Goal: Navigation & Orientation: Find specific page/section

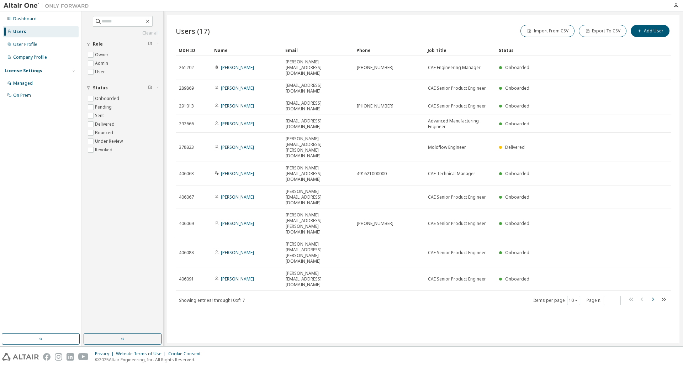
click at [652, 295] on icon "button" at bounding box center [652, 299] width 9 height 9
type input "*"
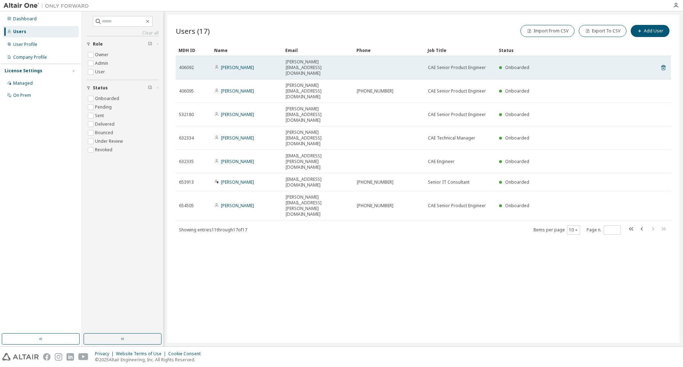
click at [315, 63] on span "[PERSON_NAME][EMAIL_ADDRESS][DOMAIN_NAME]" at bounding box center [318, 67] width 65 height 17
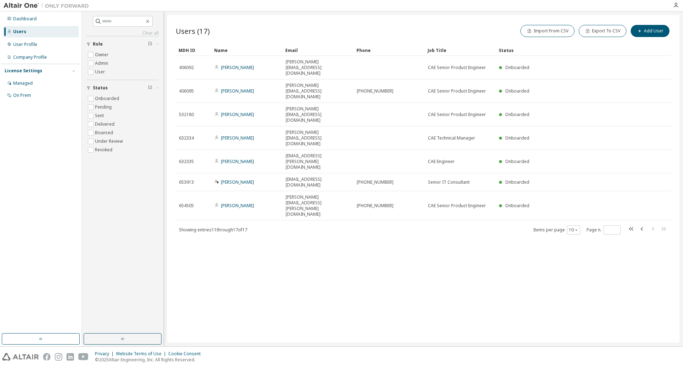
drag, startPoint x: 250, startPoint y: 62, endPoint x: 238, endPoint y: 227, distance: 164.8
click at [238, 227] on div "Users (17) Import From CSV Export To CSV Add User Clear Load Save Save As Field…" at bounding box center [423, 179] width 512 height 328
click at [26, 43] on div "User Profile" at bounding box center [25, 45] width 24 height 6
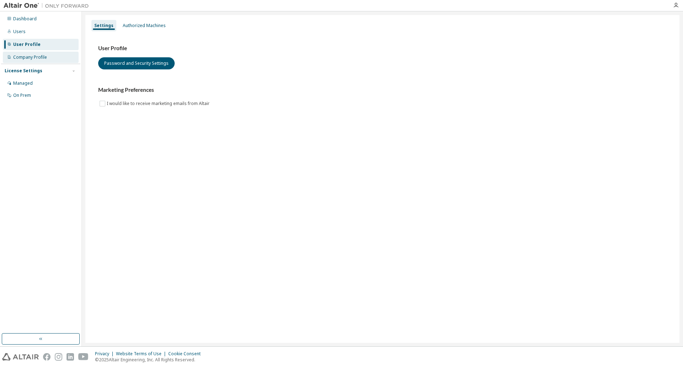
click at [26, 57] on div "Company Profile" at bounding box center [30, 57] width 34 height 6
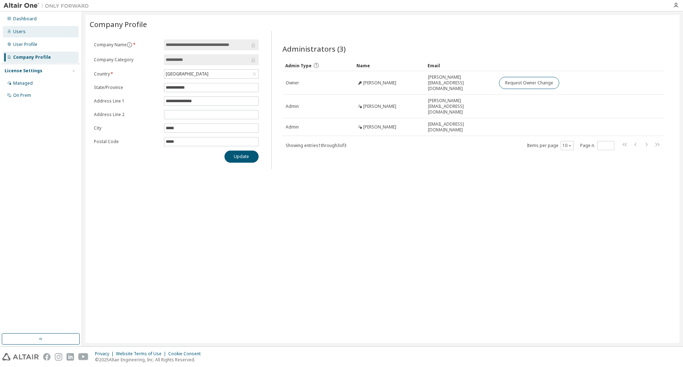
click at [18, 33] on div "Users" at bounding box center [19, 32] width 12 height 6
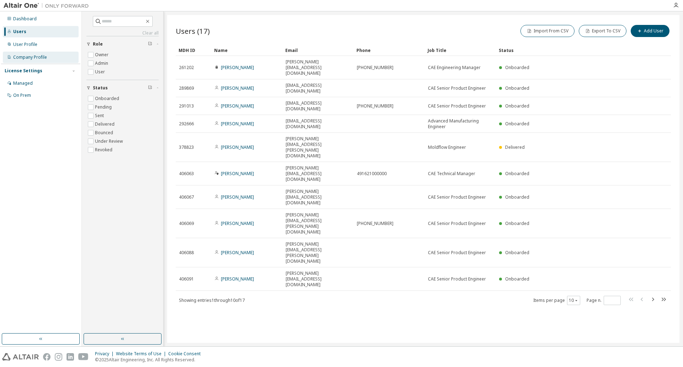
click at [31, 59] on div "Company Profile" at bounding box center [30, 57] width 34 height 6
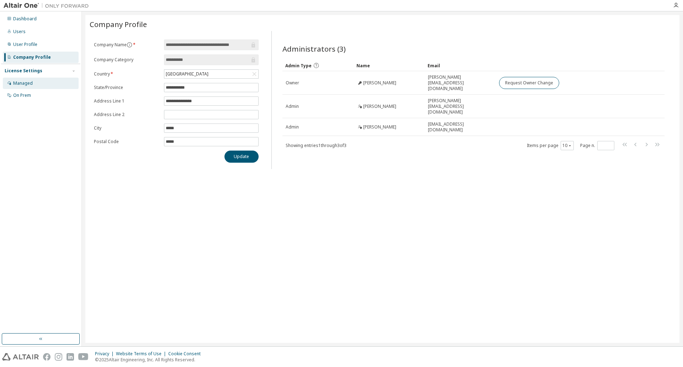
click at [27, 86] on div "Managed" at bounding box center [41, 83] width 76 height 11
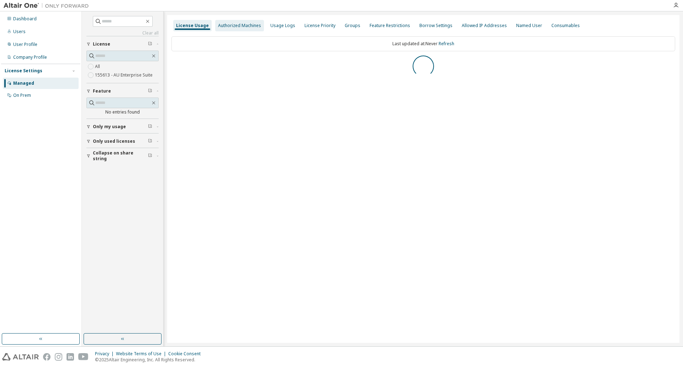
click at [243, 27] on div "Authorized Machines" at bounding box center [239, 26] width 43 height 6
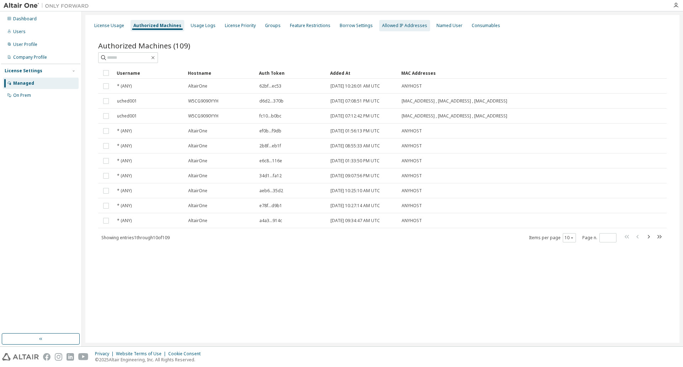
click at [399, 25] on div "Allowed IP Addresses" at bounding box center [404, 26] width 45 height 6
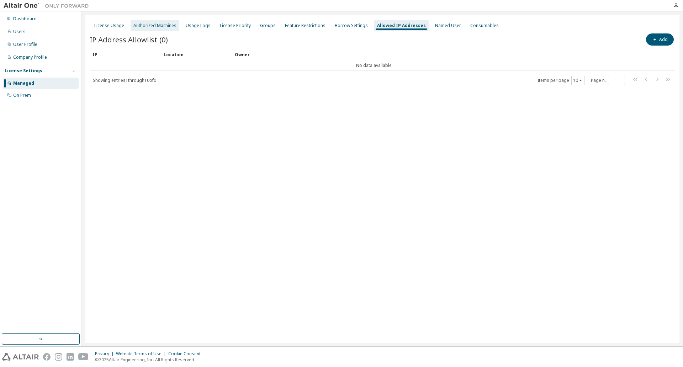
click at [157, 25] on div "Authorized Machines" at bounding box center [154, 26] width 43 height 6
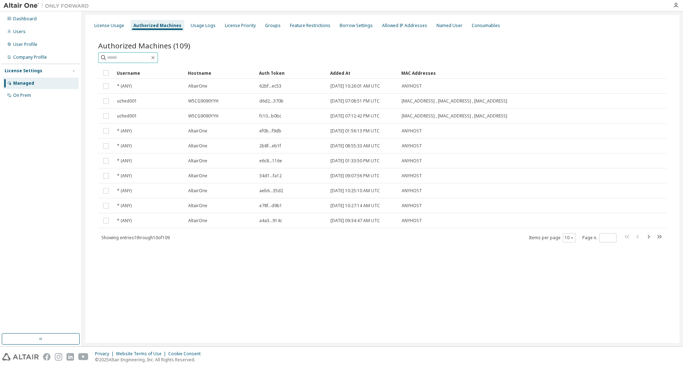
click at [119, 57] on input "text" at bounding box center [128, 57] width 43 height 7
type input "**********"
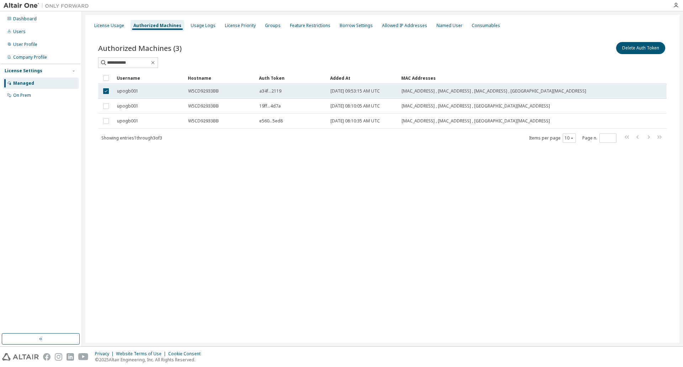
click at [272, 90] on span "a34f...2119" at bounding box center [270, 91] width 22 height 6
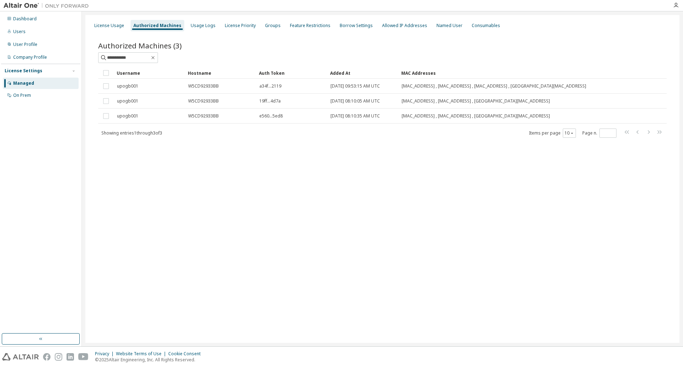
drag, startPoint x: 275, startPoint y: 86, endPoint x: 229, endPoint y: 197, distance: 119.4
click at [229, 197] on div "**********" at bounding box center [382, 179] width 594 height 328
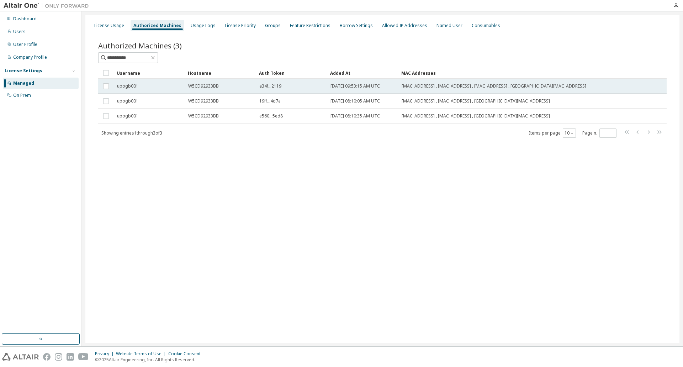
click at [130, 86] on span "upogb001" at bounding box center [127, 86] width 21 height 6
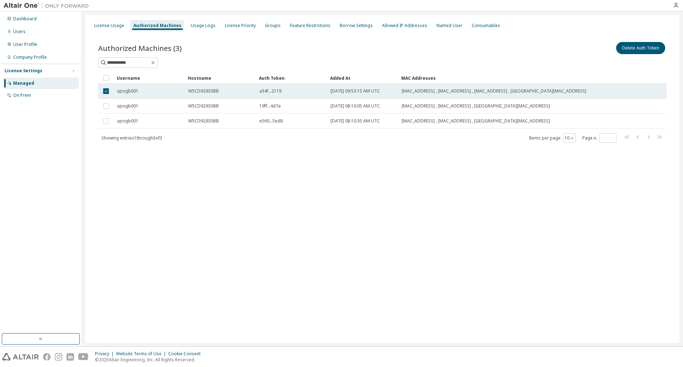
click at [272, 90] on span "a34f...2119" at bounding box center [270, 91] width 22 height 6
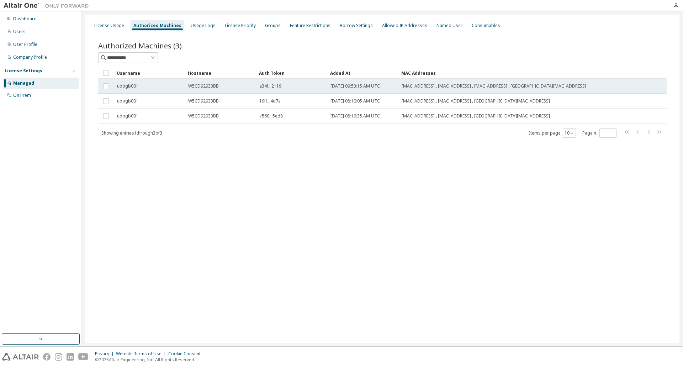
drag, startPoint x: 272, startPoint y: 90, endPoint x: 272, endPoint y: 86, distance: 4.3
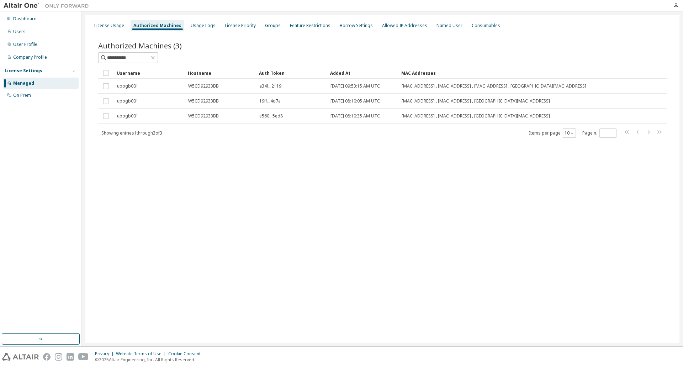
drag, startPoint x: 272, startPoint y: 86, endPoint x: 265, endPoint y: 206, distance: 120.4
click at [265, 206] on div "**********" at bounding box center [382, 179] width 594 height 328
click at [265, 26] on div "Groups" at bounding box center [273, 26] width 16 height 6
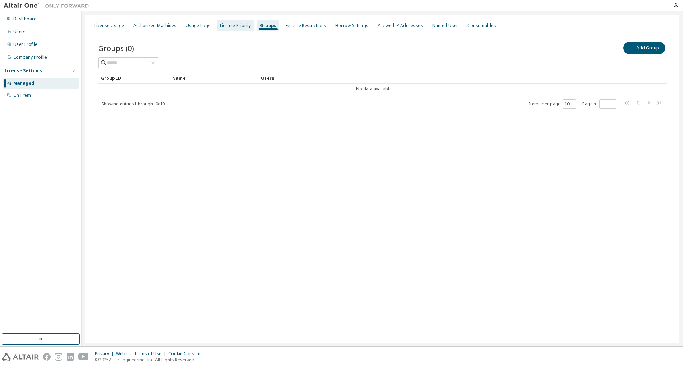
click at [236, 25] on div "License Priority" at bounding box center [235, 26] width 31 height 6
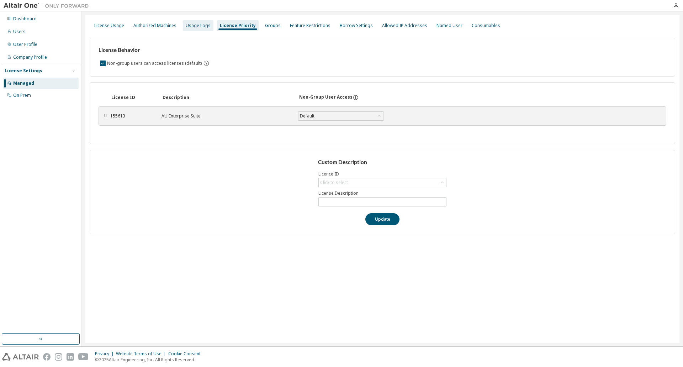
click at [196, 23] on div "Usage Logs" at bounding box center [198, 26] width 25 height 6
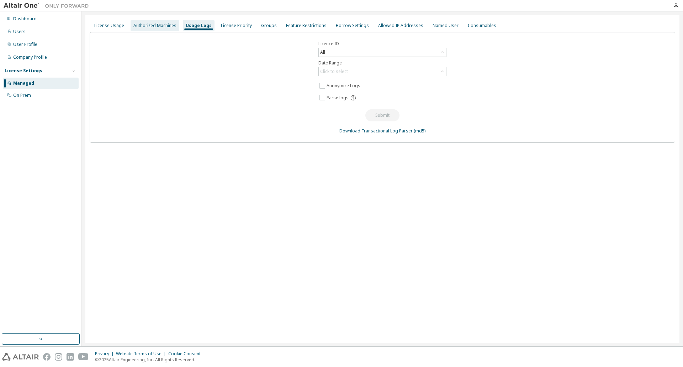
click at [159, 23] on div "Authorized Machines" at bounding box center [154, 26] width 43 height 6
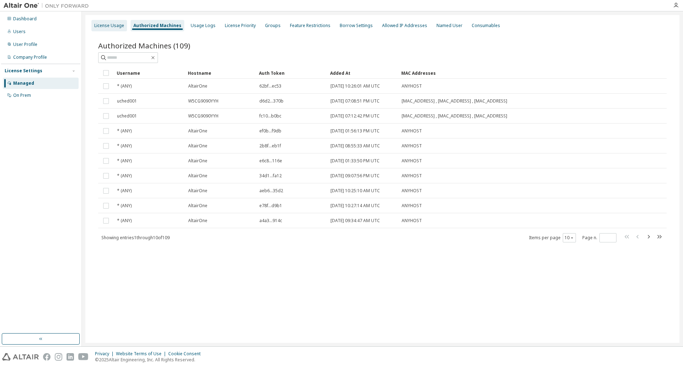
click at [110, 26] on div "License Usage" at bounding box center [109, 26] width 30 height 6
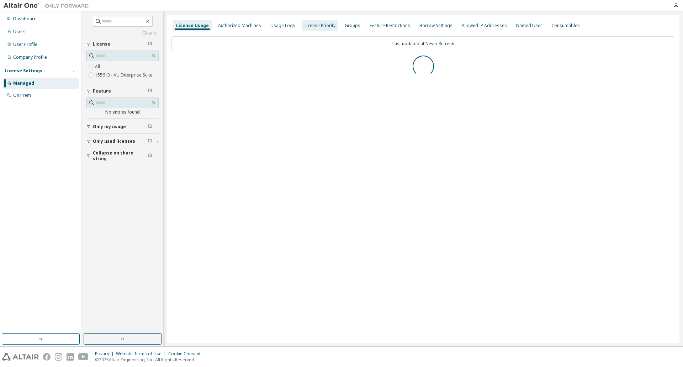
click at [242, 22] on div "Authorized Machines" at bounding box center [239, 25] width 49 height 11
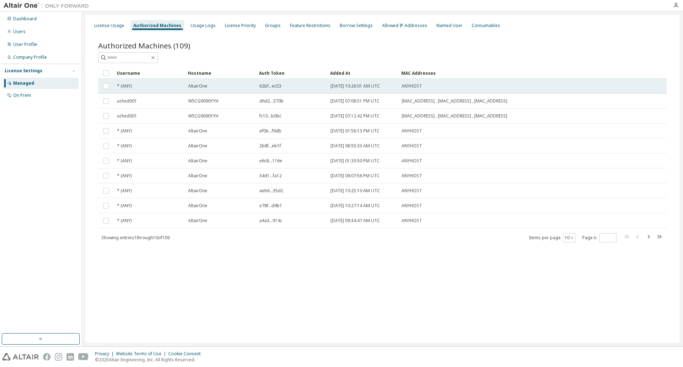
click at [273, 86] on span "62bf...ec53" at bounding box center [270, 86] width 22 height 6
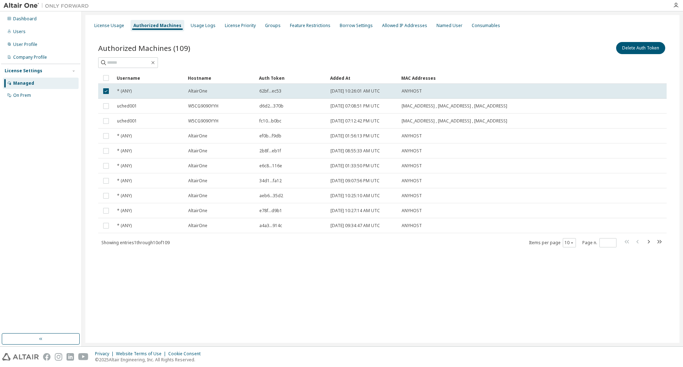
click at [277, 78] on div "Auth Token" at bounding box center [291, 77] width 65 height 11
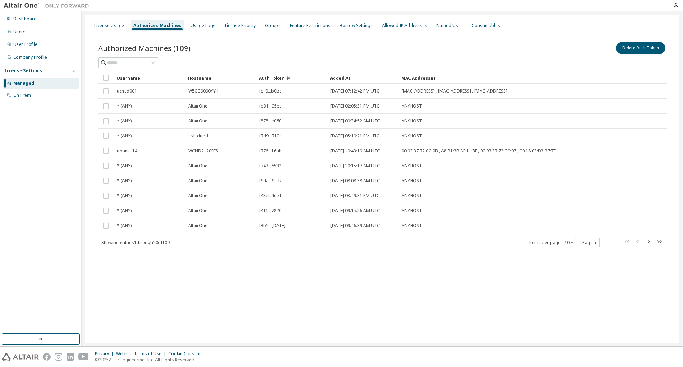
click at [289, 76] on icon at bounding box center [289, 78] width 4 height 4
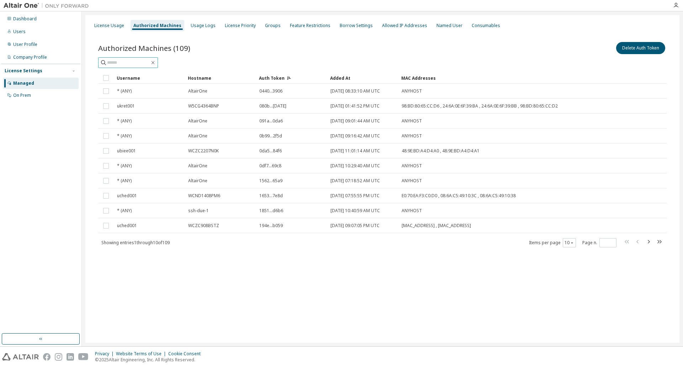
click at [134, 62] on input "text" at bounding box center [128, 62] width 43 height 7
type input "****"
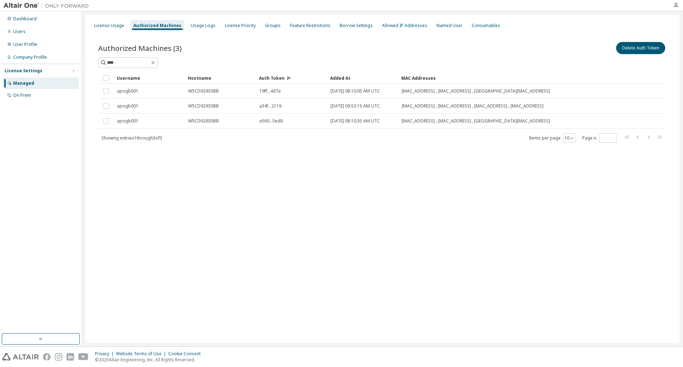
click at [288, 76] on icon at bounding box center [289, 78] width 4 height 4
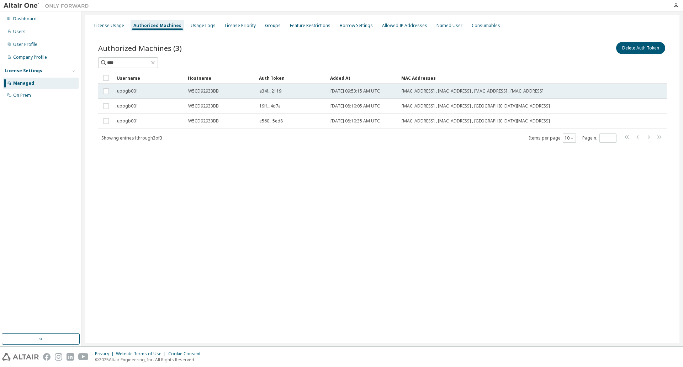
click at [275, 90] on span "a34f...2119" at bounding box center [270, 91] width 22 height 6
click at [26, 45] on div "User Profile" at bounding box center [25, 45] width 24 height 6
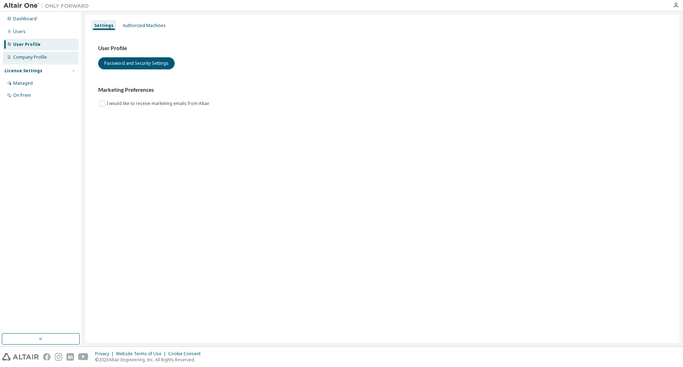
click at [25, 53] on div "Company Profile" at bounding box center [41, 57] width 76 height 11
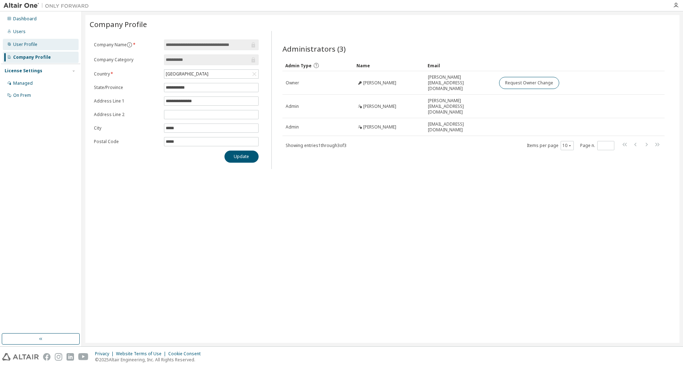
click at [22, 42] on div "User Profile" at bounding box center [25, 45] width 24 height 6
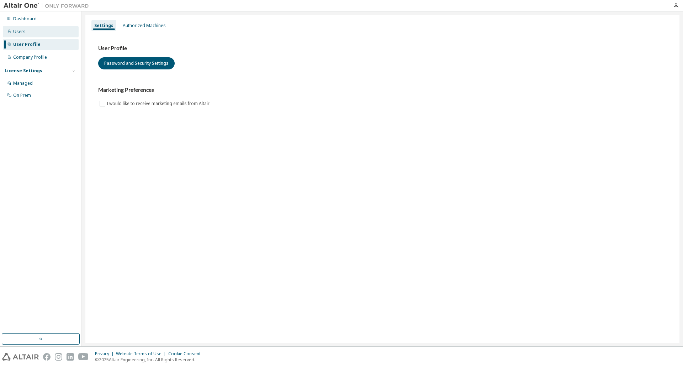
click at [22, 33] on div "Users" at bounding box center [19, 32] width 12 height 6
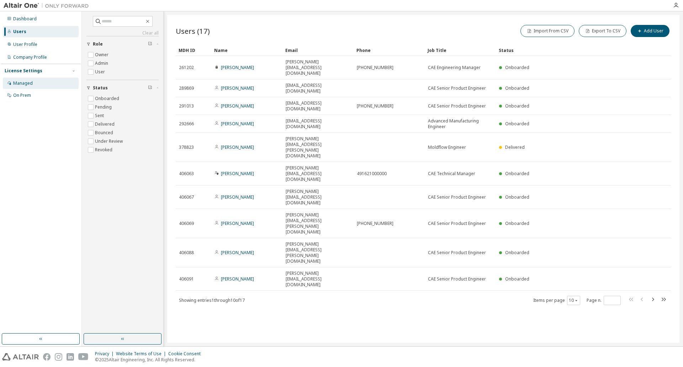
click at [23, 82] on div "Managed" at bounding box center [23, 83] width 20 height 6
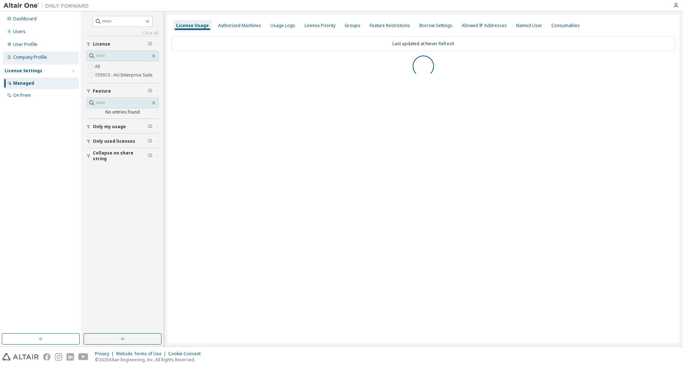
click at [27, 55] on div "Company Profile" at bounding box center [30, 57] width 34 height 6
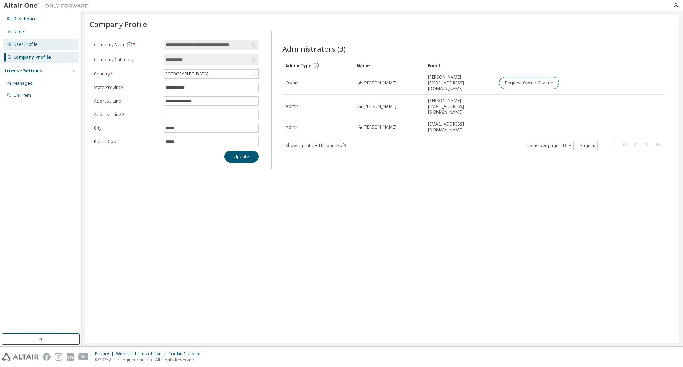
click at [31, 43] on div "User Profile" at bounding box center [25, 45] width 24 height 6
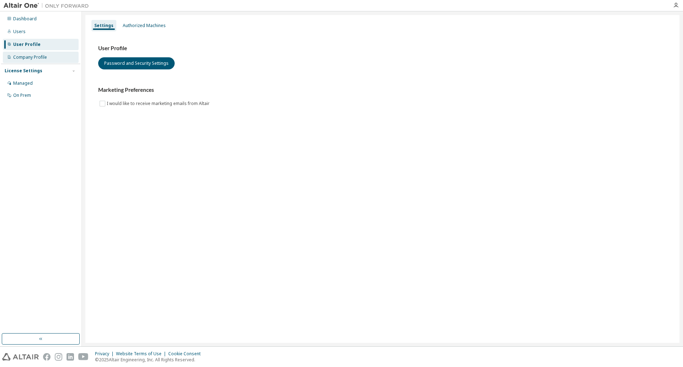
click at [29, 59] on div "Company Profile" at bounding box center [30, 57] width 34 height 6
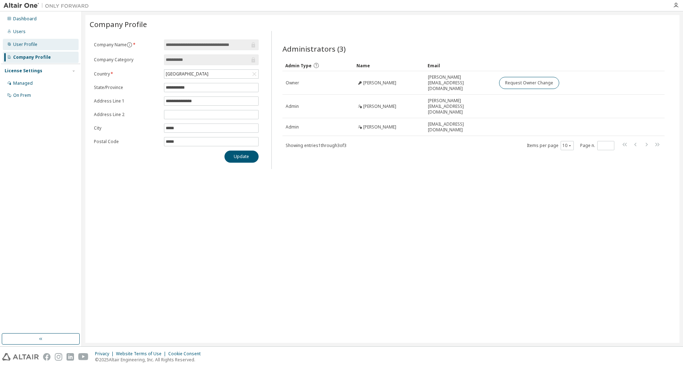
click at [22, 45] on div "User Profile" at bounding box center [25, 45] width 24 height 6
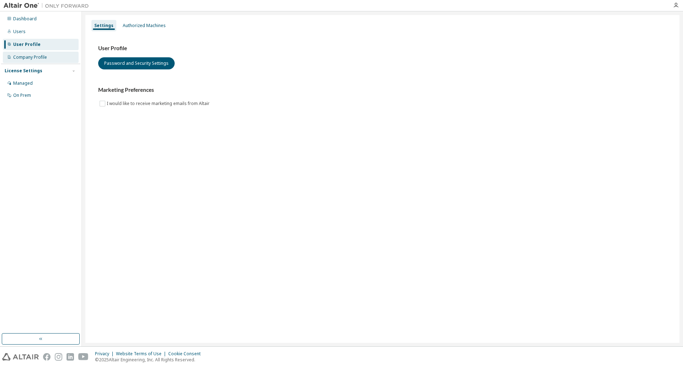
click at [27, 57] on div "Company Profile" at bounding box center [30, 57] width 34 height 6
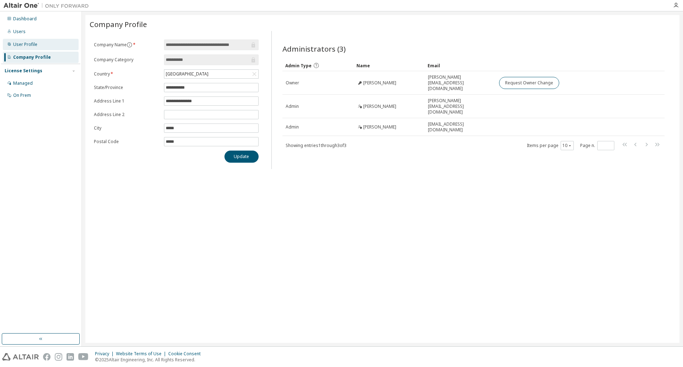
click at [26, 44] on div "User Profile" at bounding box center [25, 45] width 24 height 6
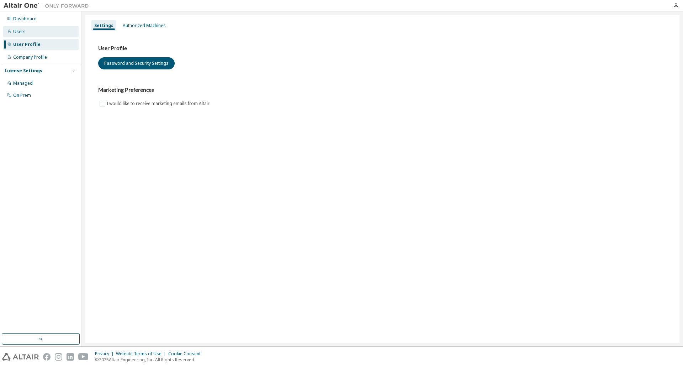
click at [23, 33] on div "Users" at bounding box center [19, 32] width 12 height 6
